Goal: Transaction & Acquisition: Purchase product/service

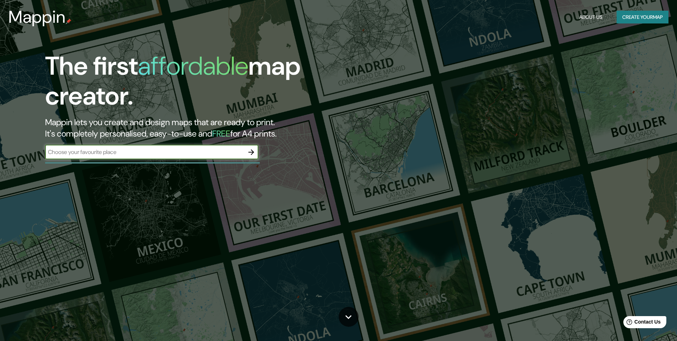
click at [174, 153] on input "text" at bounding box center [144, 152] width 199 height 8
type input "[GEOGRAPHIC_DATA], [GEOGRAPHIC_DATA]"
click at [247, 151] on icon "button" at bounding box center [251, 152] width 9 height 9
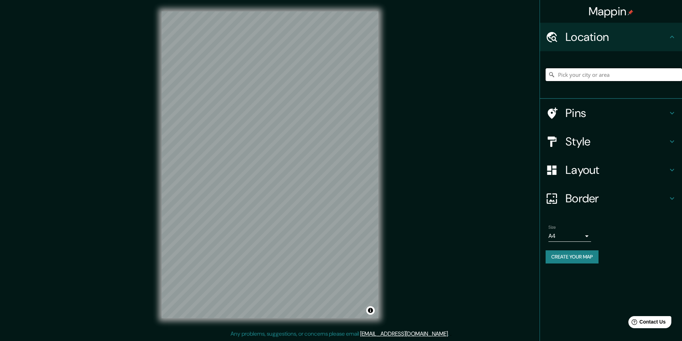
click at [578, 76] on input "Pick your city or area" at bounding box center [614, 74] width 136 height 13
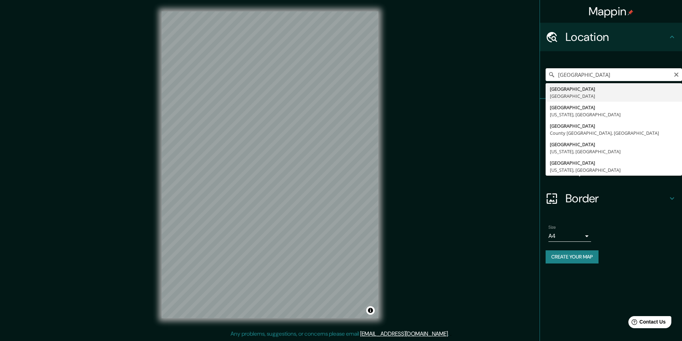
type input "[GEOGRAPHIC_DATA], [GEOGRAPHIC_DATA]"
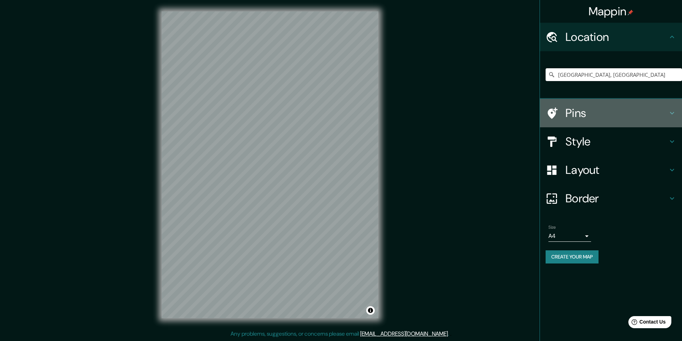
click at [674, 115] on icon at bounding box center [672, 113] width 9 height 9
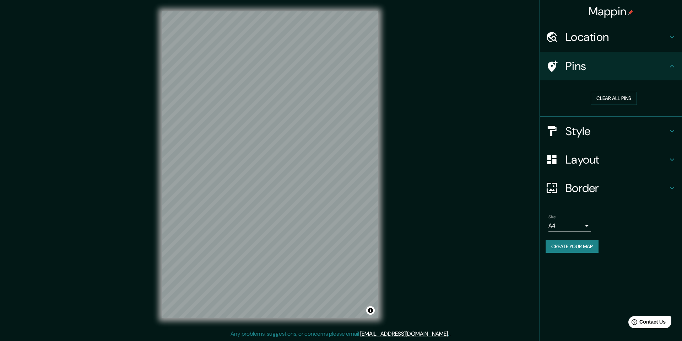
click at [572, 67] on h4 "Pins" at bounding box center [616, 66] width 102 height 14
click at [621, 96] on button "Clear all pins" at bounding box center [614, 98] width 46 height 13
